Goal: Task Accomplishment & Management: Complete application form

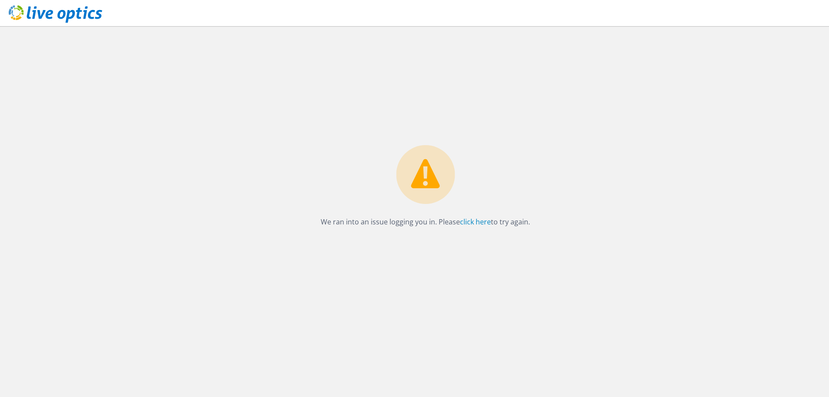
click at [58, 9] on icon at bounding box center [56, 14] width 94 height 18
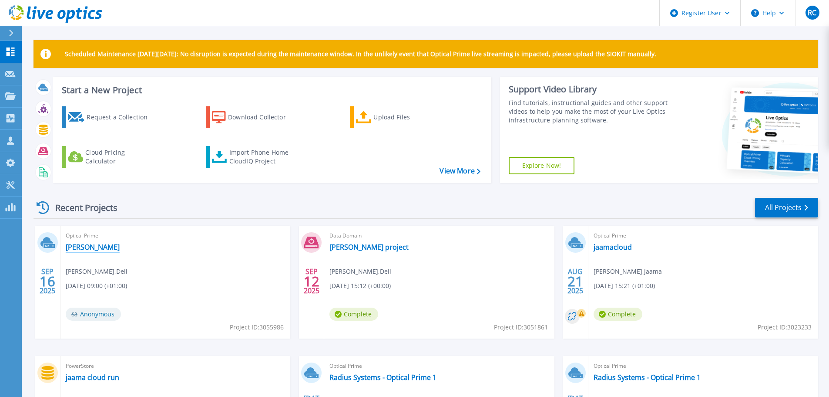
click at [75, 249] on link "[PERSON_NAME]" at bounding box center [93, 246] width 54 height 9
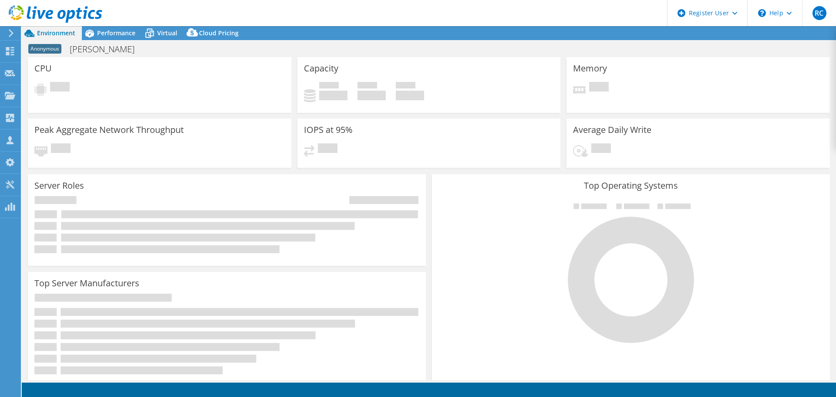
select select "USD"
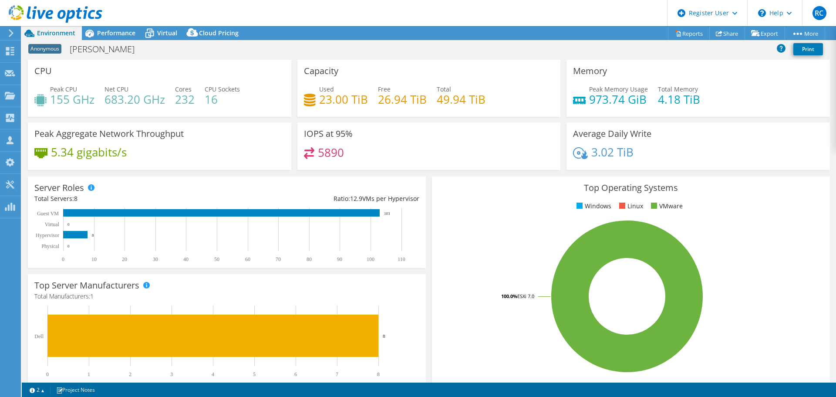
click at [48, 49] on span "Anonymous" at bounding box center [44, 49] width 33 height 10
click at [717, 35] on icon at bounding box center [719, 33] width 7 height 7
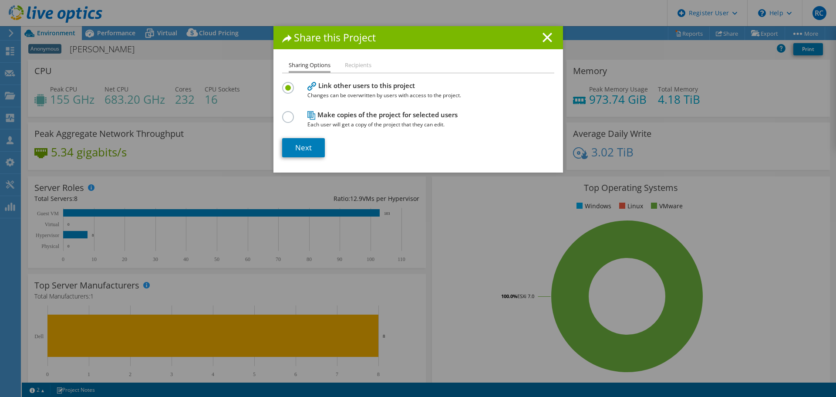
click at [350, 64] on li "Recipients" at bounding box center [358, 65] width 27 height 11
click at [544, 38] on line at bounding box center [547, 37] width 9 height 9
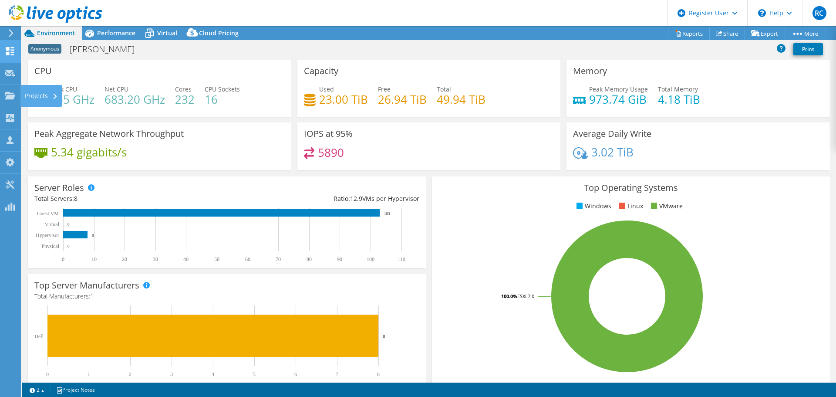
click at [14, 72] on icon at bounding box center [10, 73] width 10 height 8
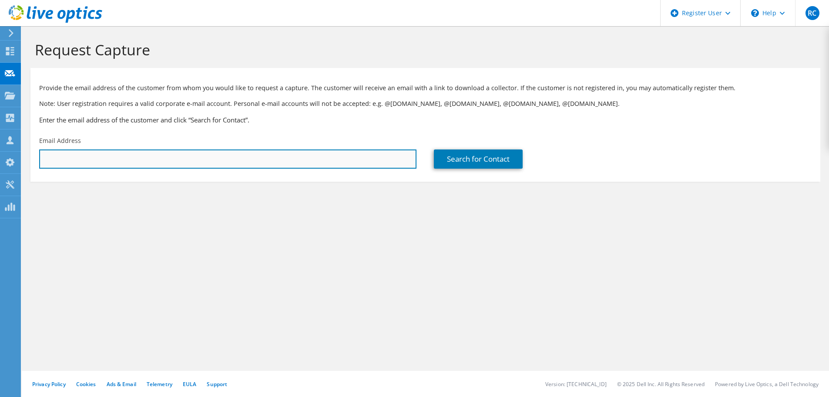
click at [94, 156] on input "text" at bounding box center [227, 158] width 377 height 19
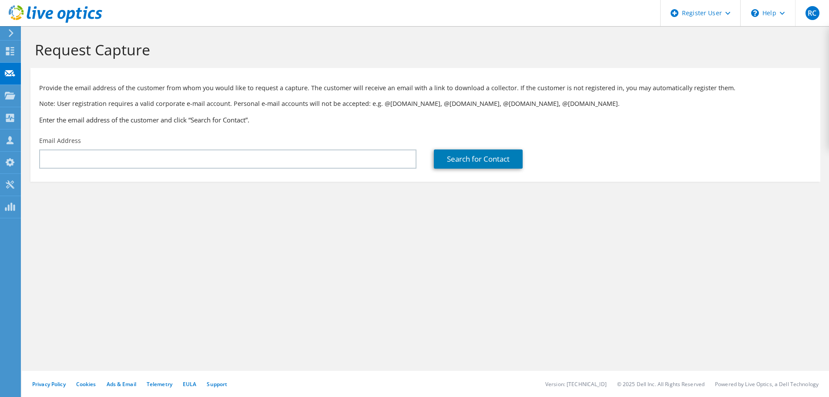
click at [78, 145] on div "Email Address" at bounding box center [227, 152] width 395 height 41
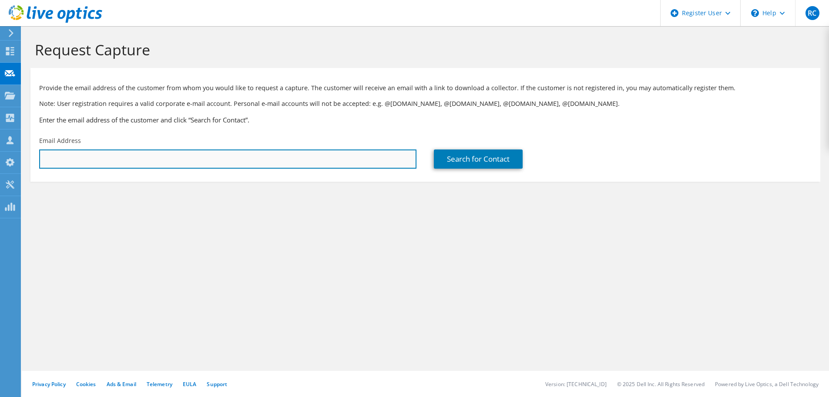
click at [75, 158] on input "text" at bounding box center [227, 158] width 377 height 19
type input "mark.woolaway@somerset.gov.uk"
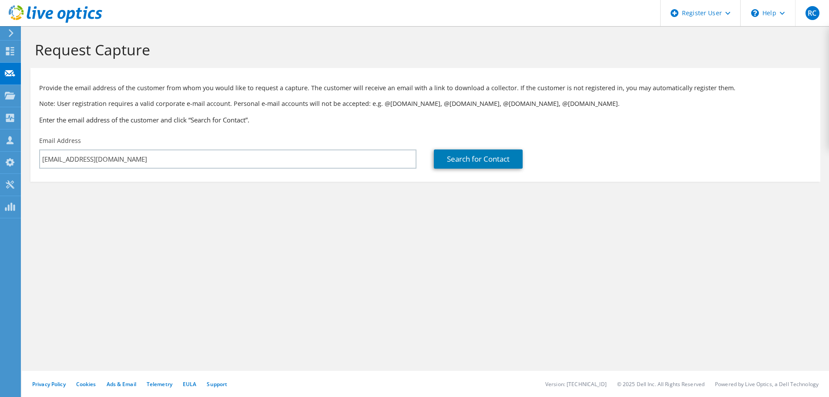
click at [160, 213] on section "Request Capture Provide the email address of the customer from whom you would l…" at bounding box center [426, 125] width 808 height 199
click at [491, 162] on link "Search for Contact" at bounding box center [478, 158] width 89 height 19
type input "Somerset Council"
type input "Mark"
type input "Woolaway"
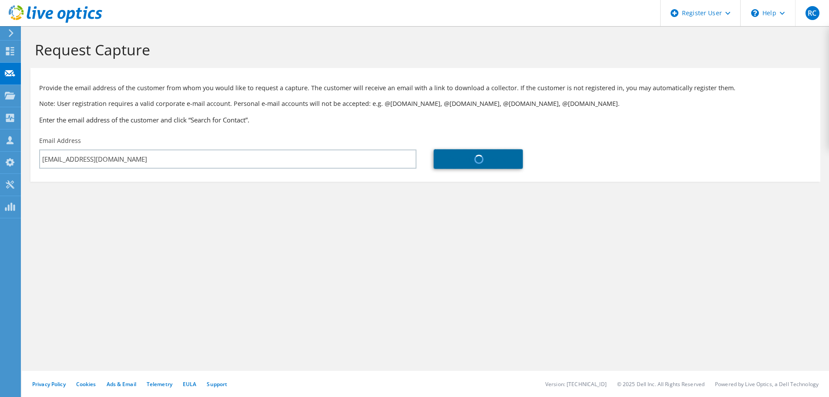
type input "United Kingdom"
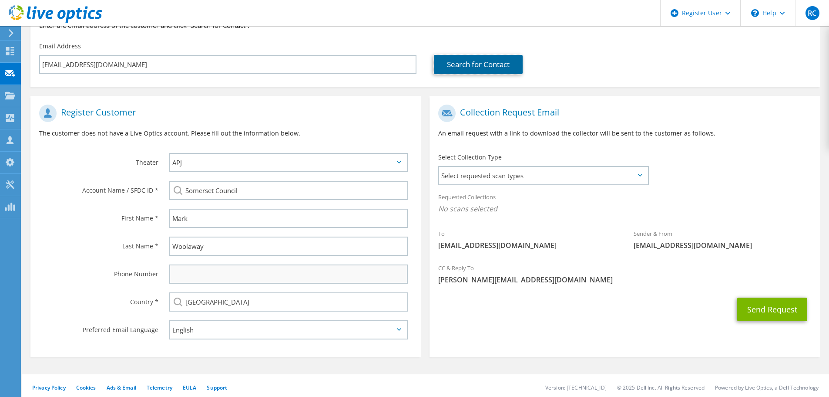
scroll to position [98, 0]
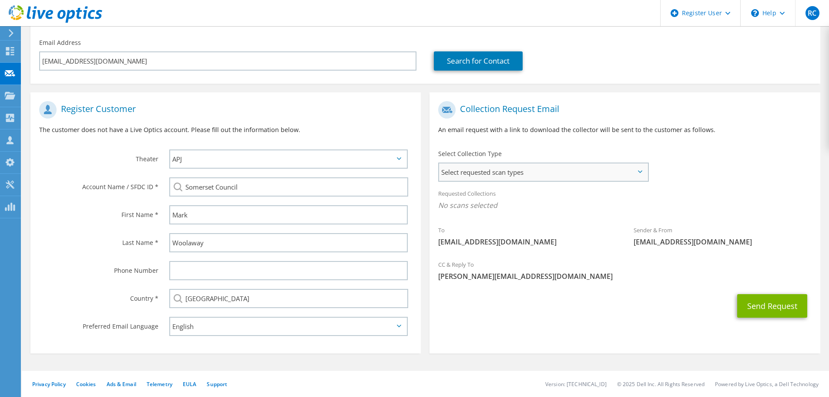
click at [496, 174] on span "Select requested scan types" at bounding box center [543, 171] width 209 height 17
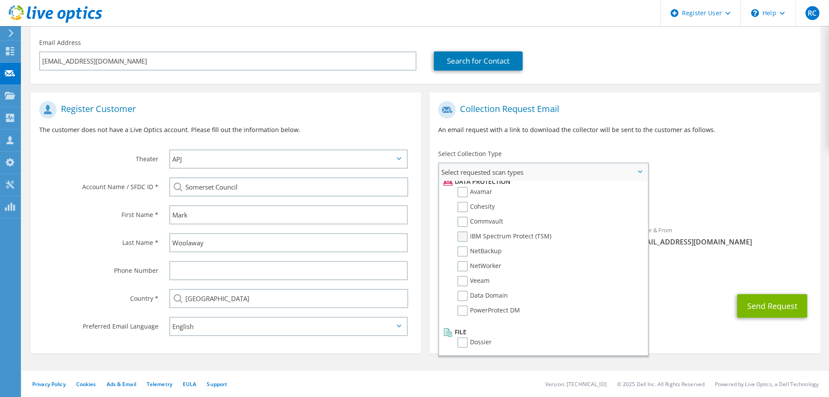
scroll to position [384, 0]
click at [455, 300] on li "Data Domain" at bounding box center [542, 296] width 202 height 15
click at [465, 296] on label "Data Domain" at bounding box center [483, 294] width 51 height 10
click at [0, 0] on input "Data Domain" at bounding box center [0, 0] width 0 height 0
click at [462, 282] on label "Veeam" at bounding box center [474, 279] width 32 height 10
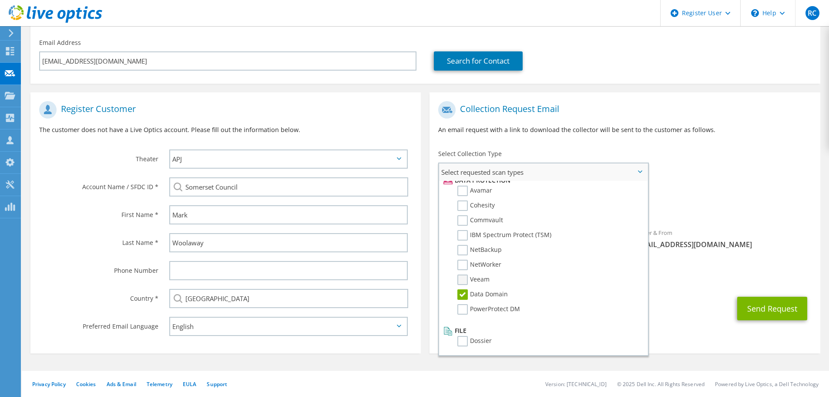
click at [0, 0] on input "Veeam" at bounding box center [0, 0] width 0 height 0
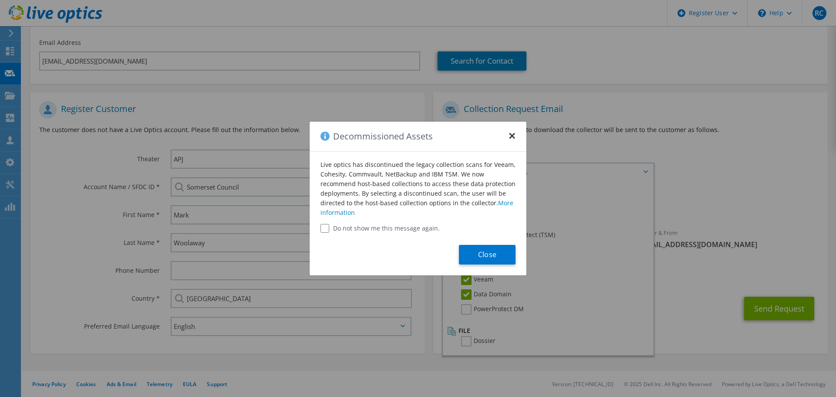
click at [514, 137] on button "×" at bounding box center [511, 133] width 7 height 7
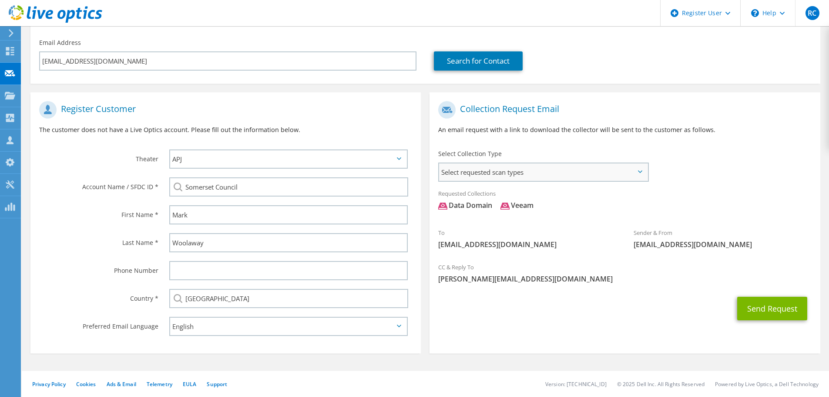
click at [508, 175] on span "Select requested scan types" at bounding box center [543, 171] width 209 height 17
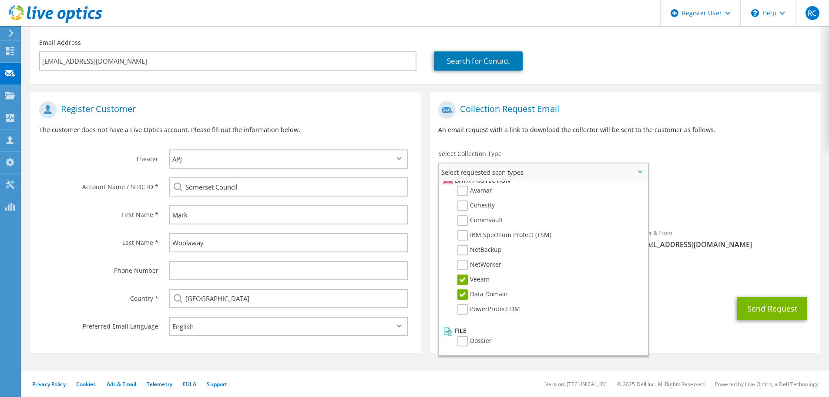
click at [465, 279] on label "Veeam" at bounding box center [474, 279] width 32 height 10
click at [0, 0] on input "Veeam" at bounding box center [0, 0] width 0 height 0
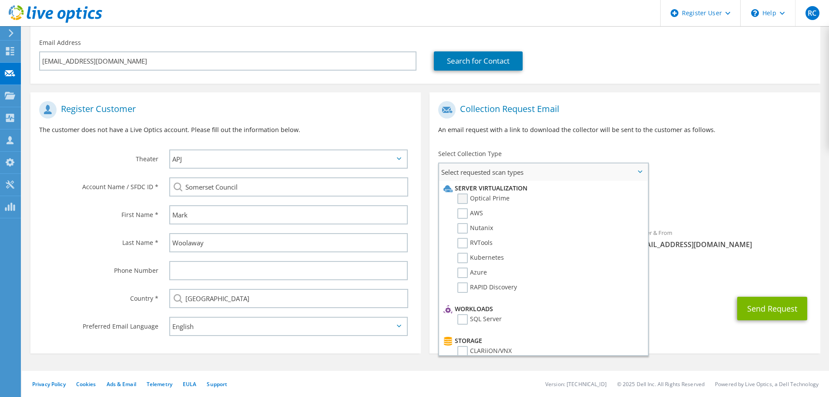
click at [470, 196] on label "Optical Prime" at bounding box center [484, 198] width 52 height 10
click at [0, 0] on input "Optical Prime" at bounding box center [0, 0] width 0 height 0
click at [787, 255] on div "Sender & From liveoptics@liveoptics.com" at bounding box center [722, 240] width 195 height 34
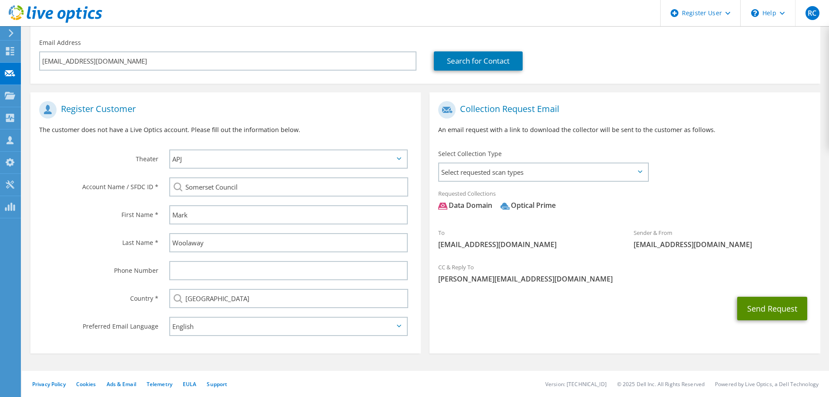
click at [775, 310] on button "Send Request" at bounding box center [772, 308] width 70 height 24
